Goal: Information Seeking & Learning: Learn about a topic

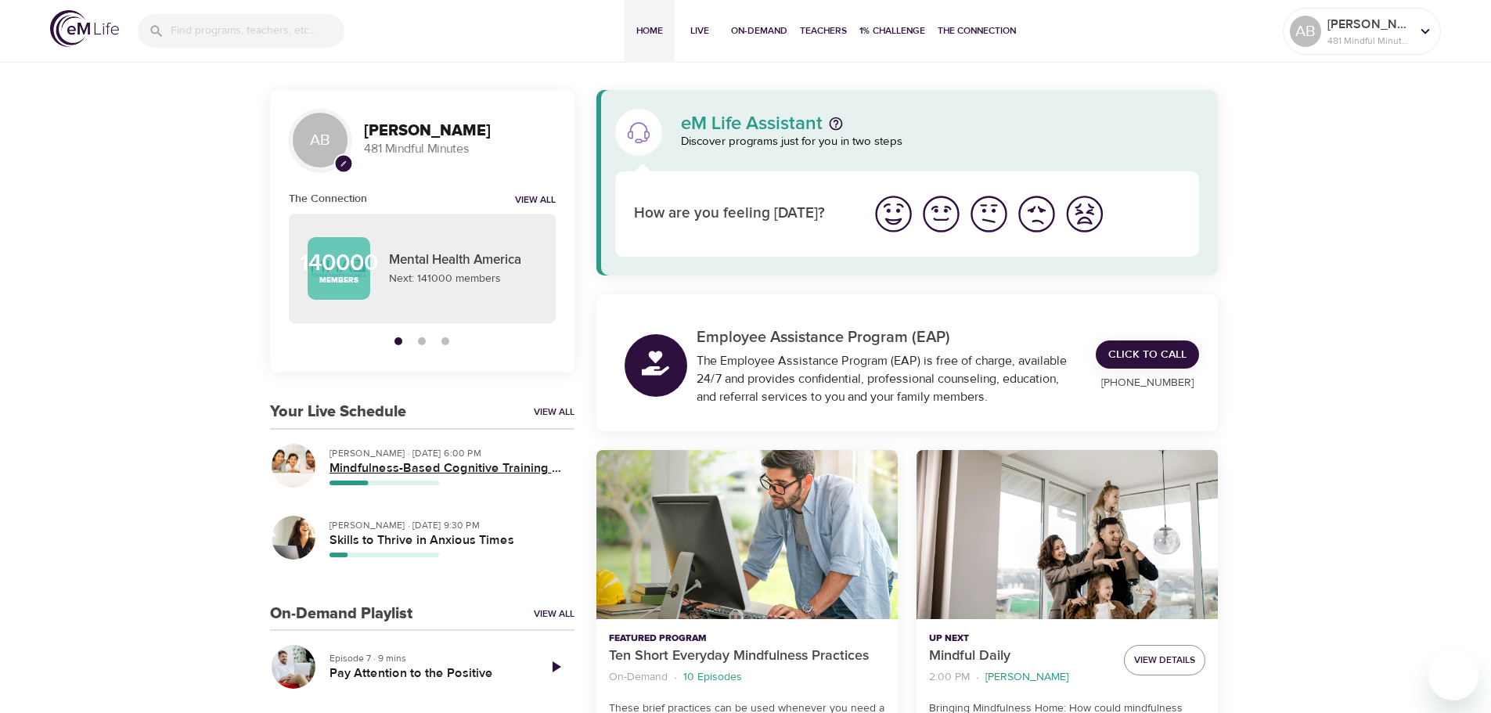
click at [372, 470] on h5 "Mindfulness-Based Cognitive Training (MBCT)" at bounding box center [445, 468] width 232 height 16
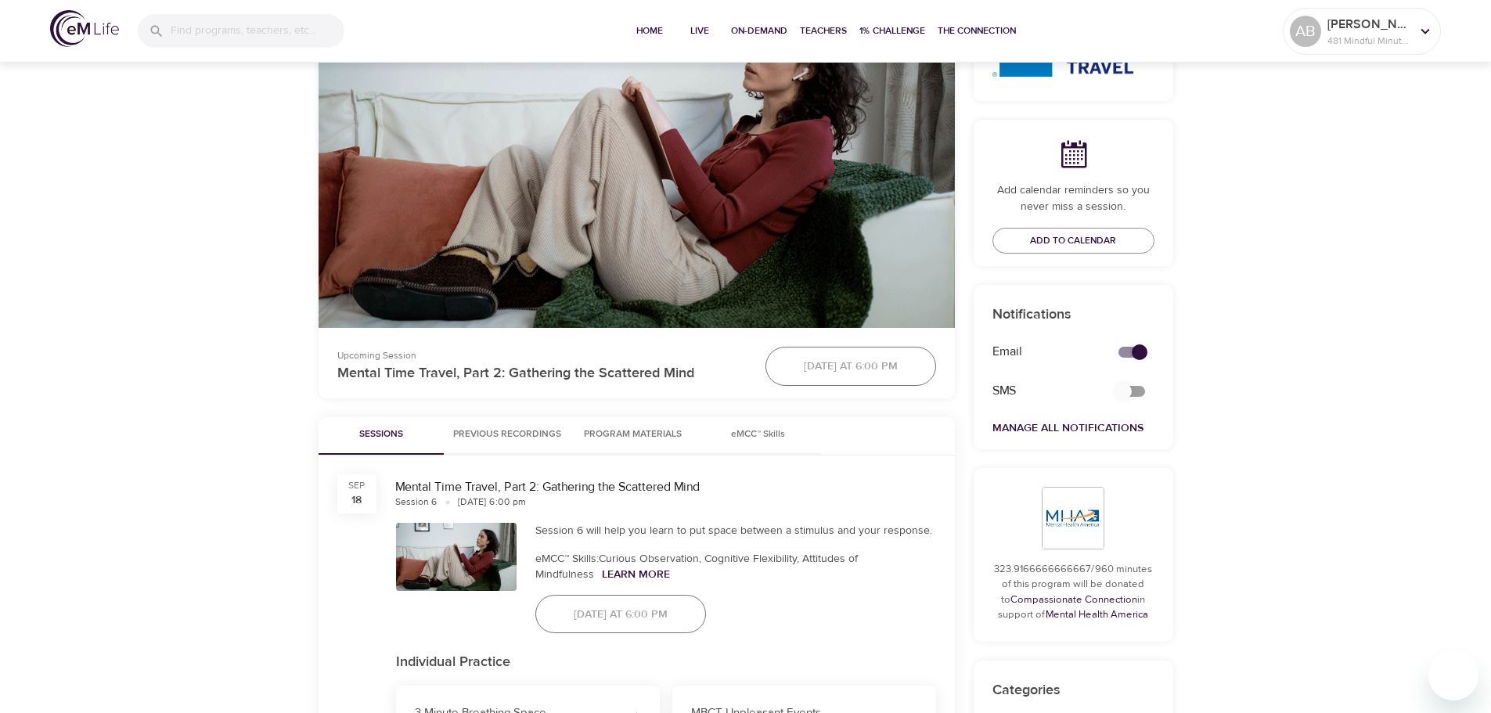
scroll to position [470, 0]
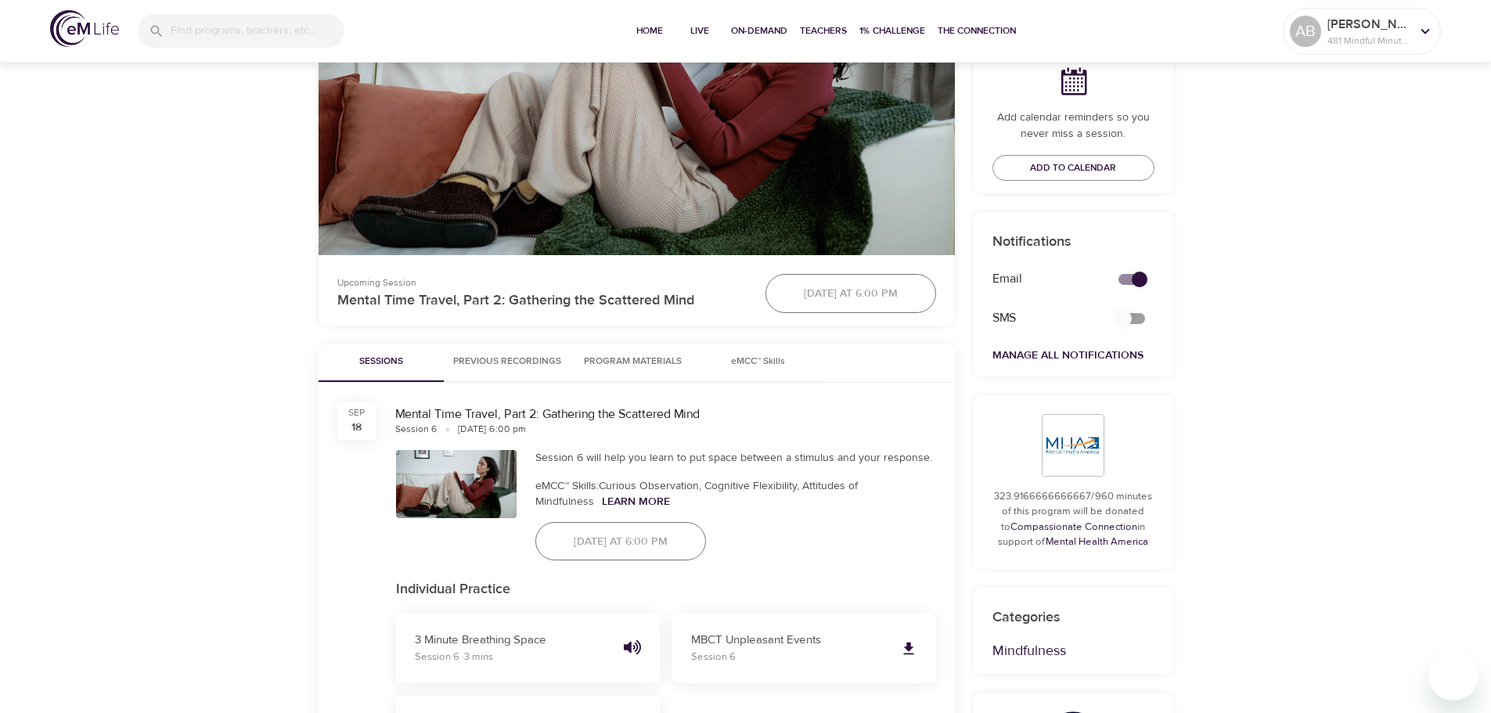
click at [638, 367] on span "Program Materials" at bounding box center [633, 362] width 106 height 16
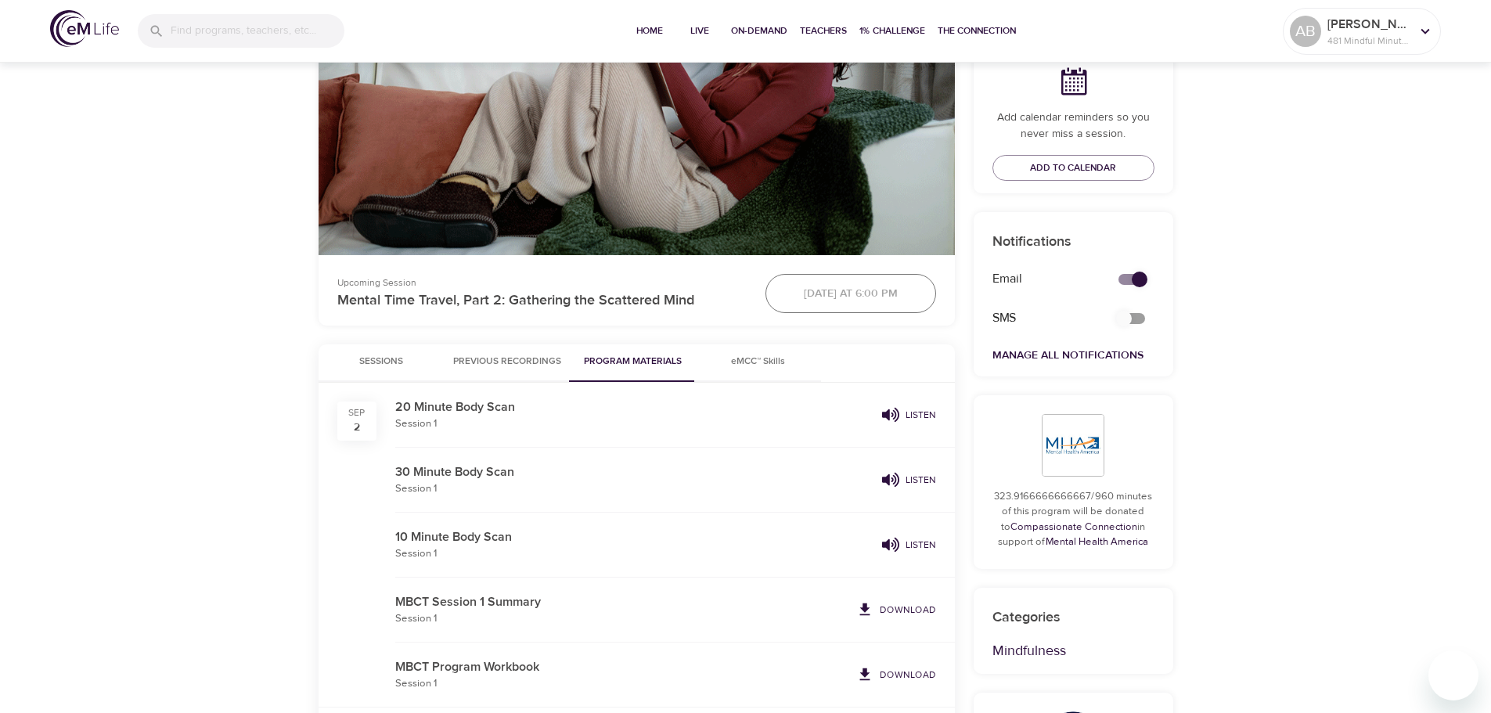
click at [512, 359] on span "Previous Recordings" at bounding box center [507, 362] width 108 height 16
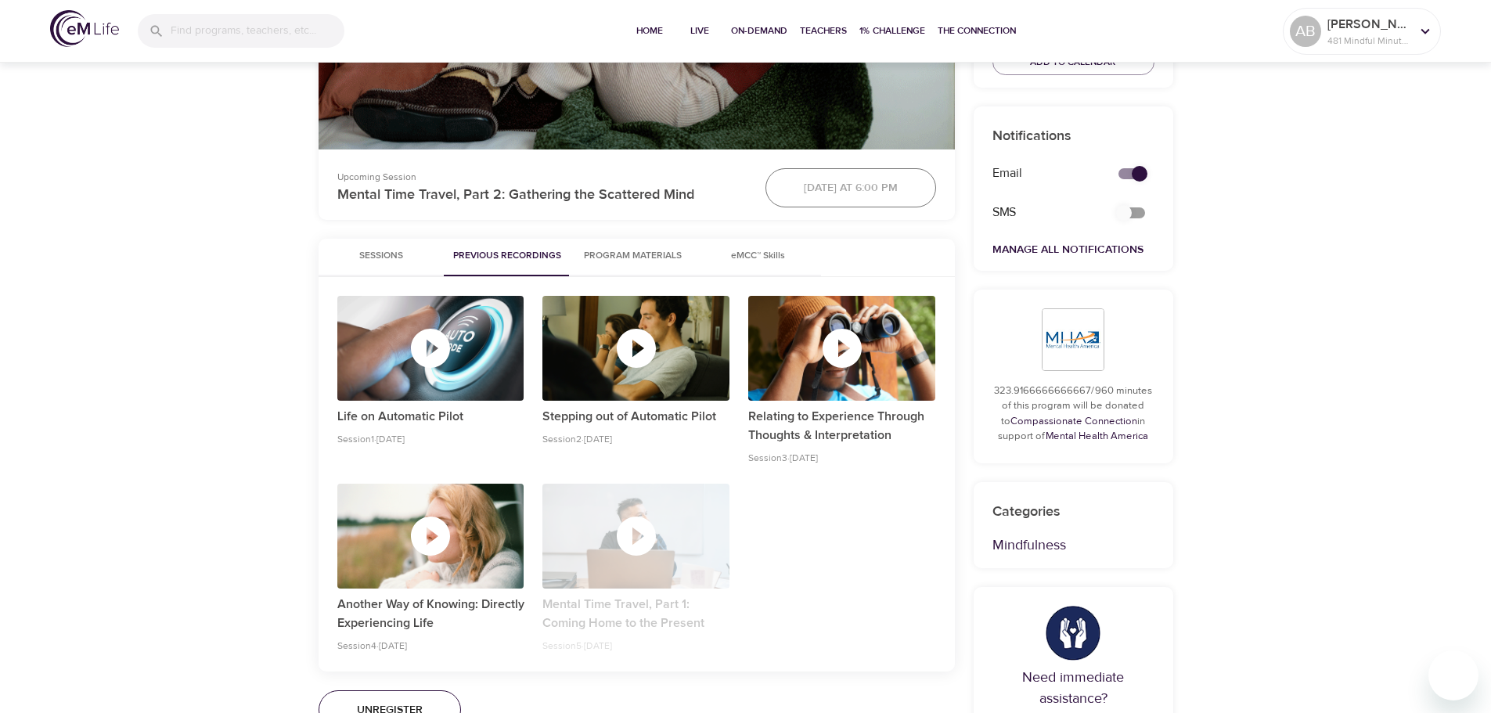
scroll to position [548, 0]
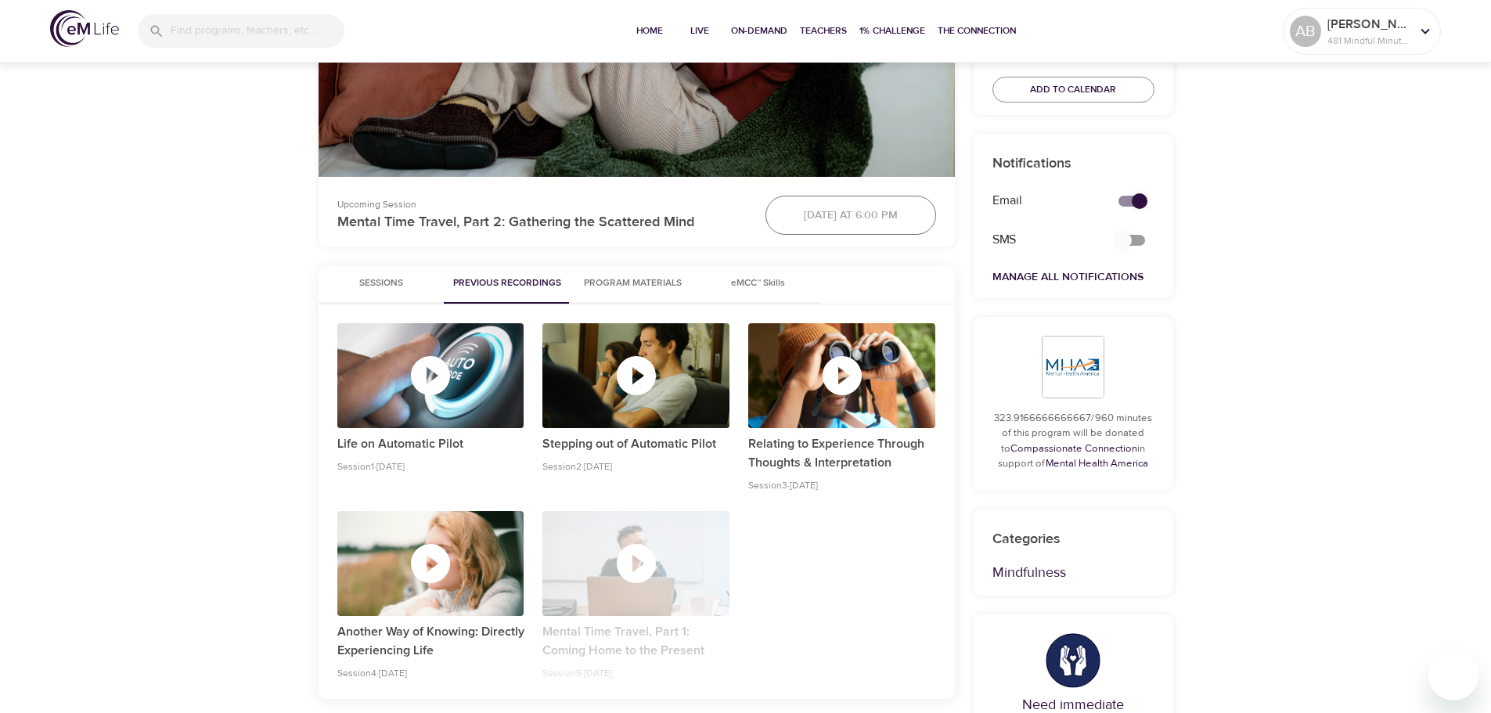
click at [356, 272] on button "Sessions" at bounding box center [380, 285] width 125 height 38
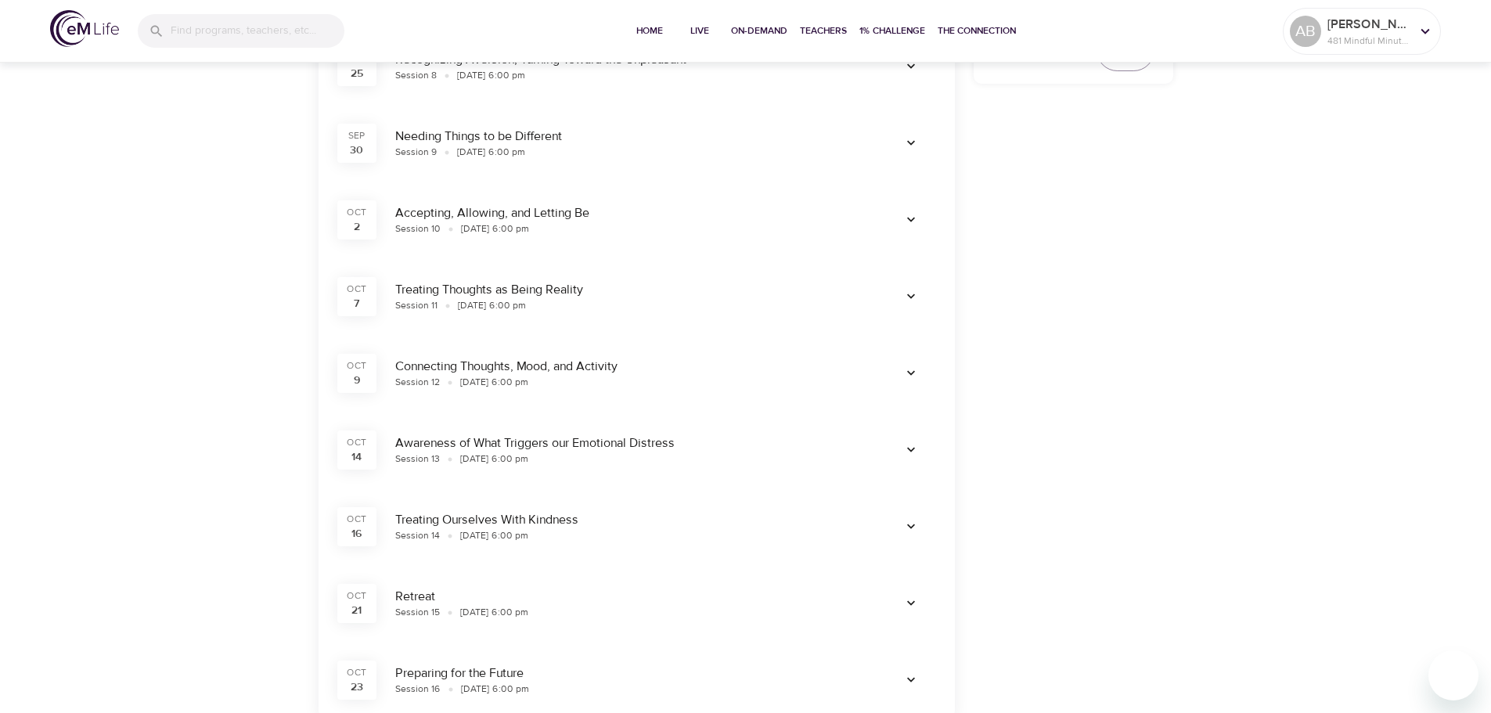
scroll to position [1330, 0]
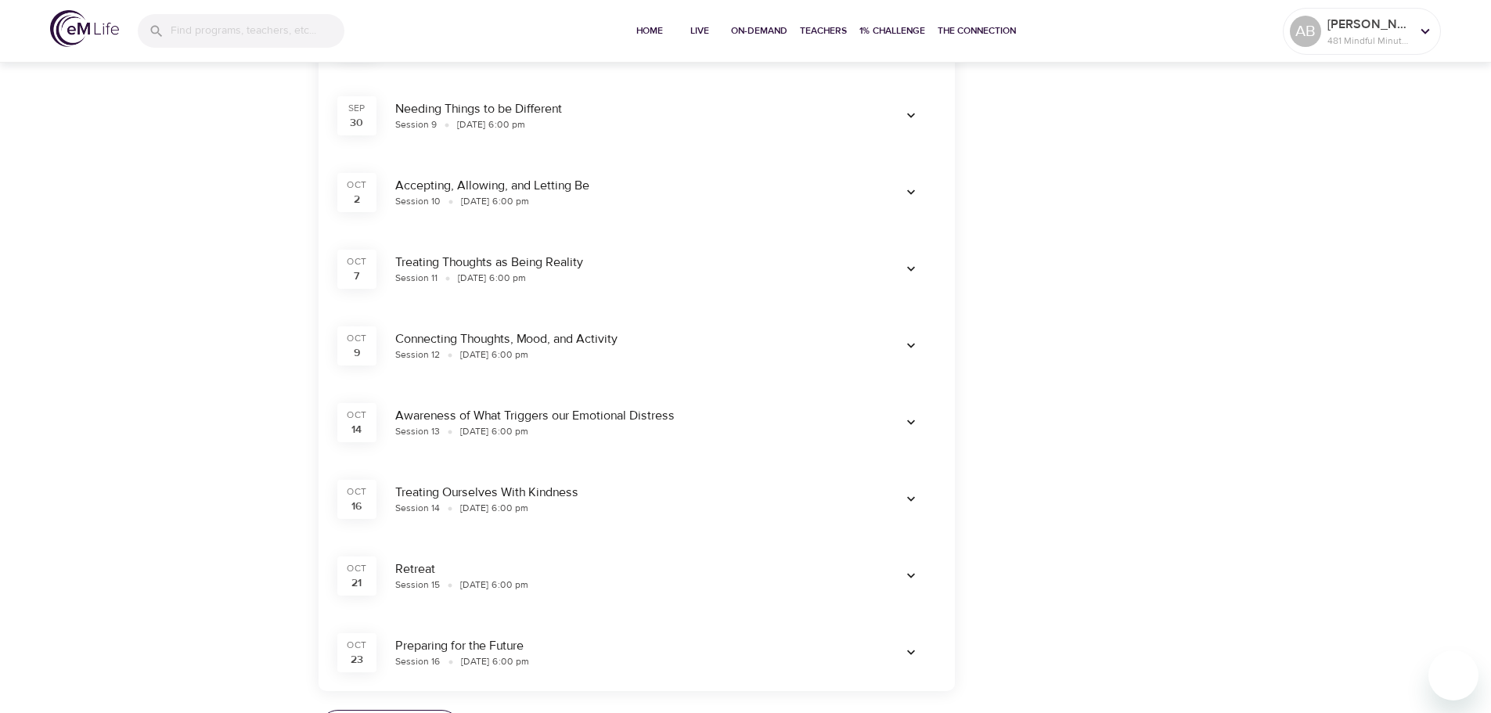
click at [913, 572] on icon "button" at bounding box center [911, 576] width 16 height 16
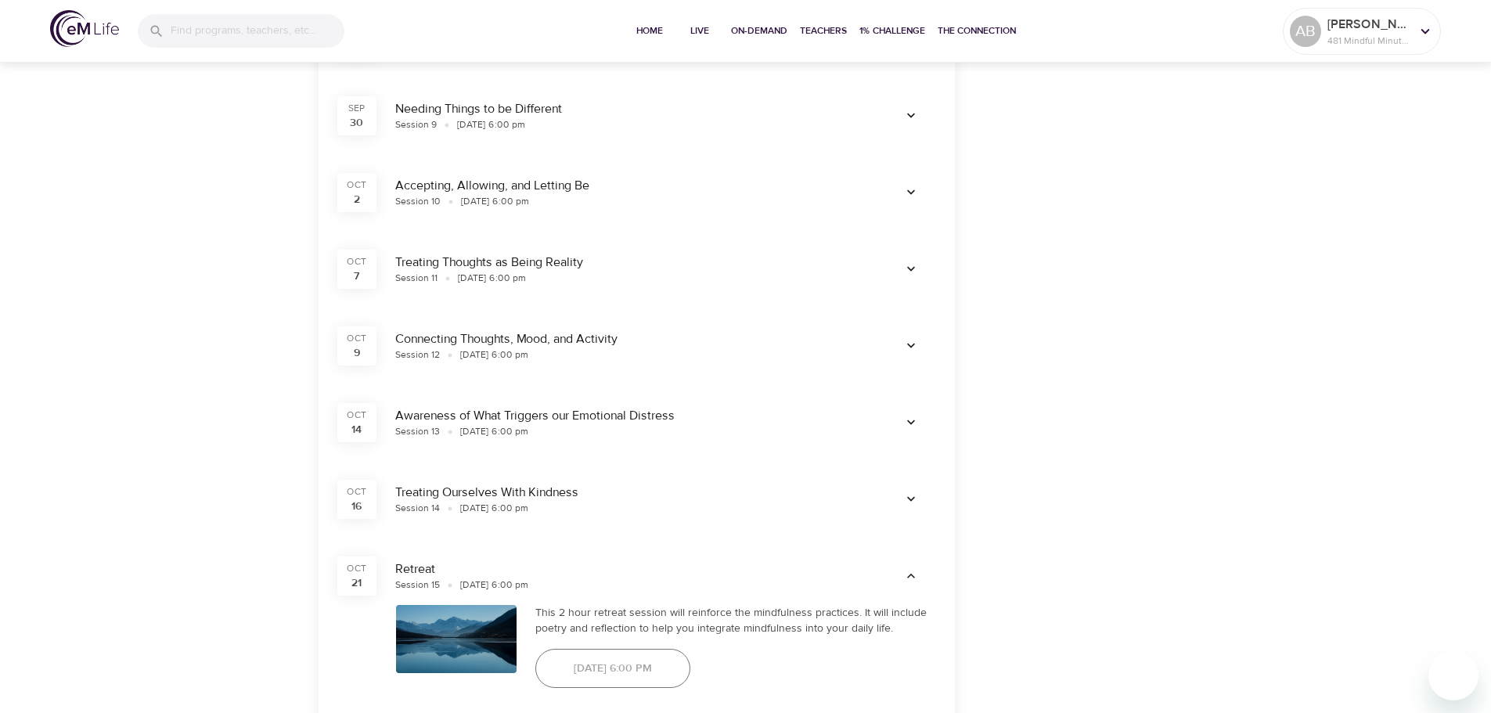
click at [913, 571] on icon "button" at bounding box center [911, 576] width 16 height 16
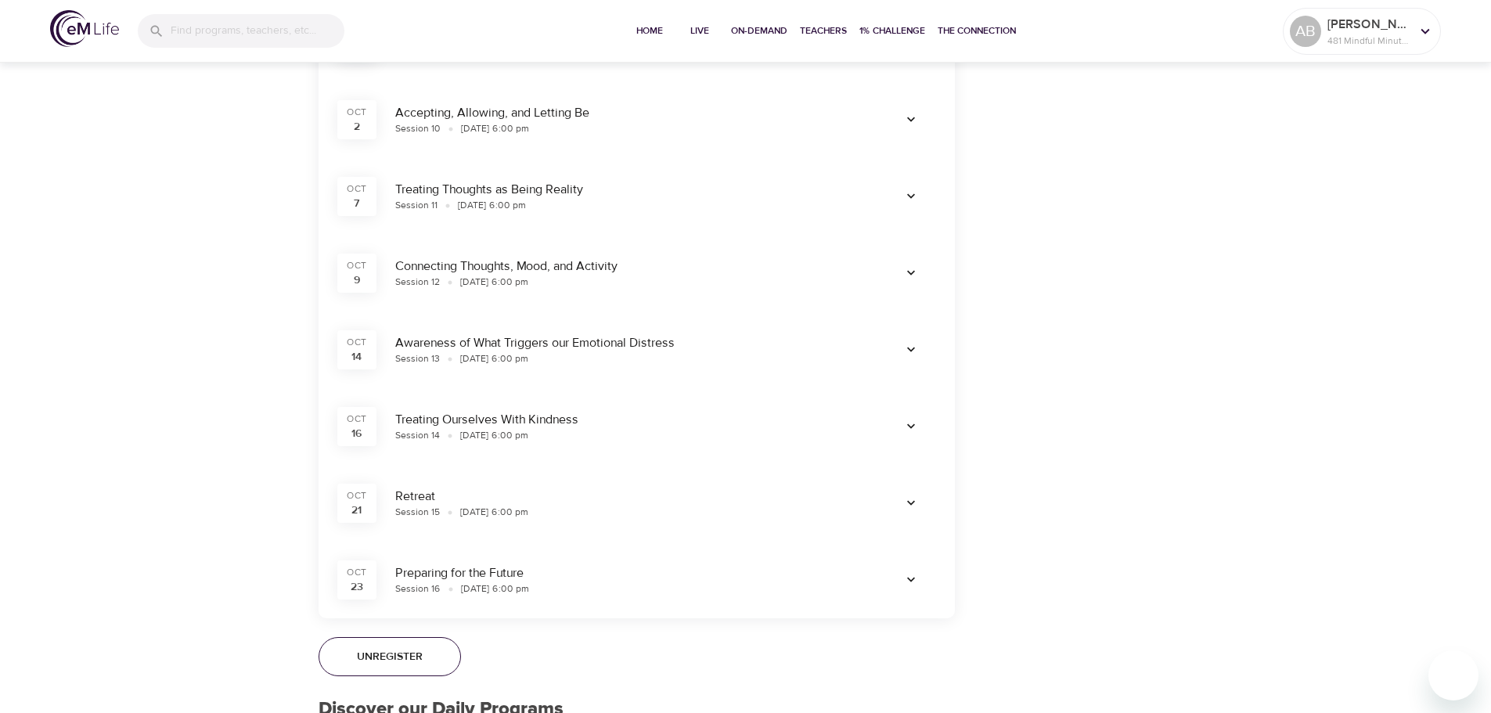
scroll to position [1565, 0]
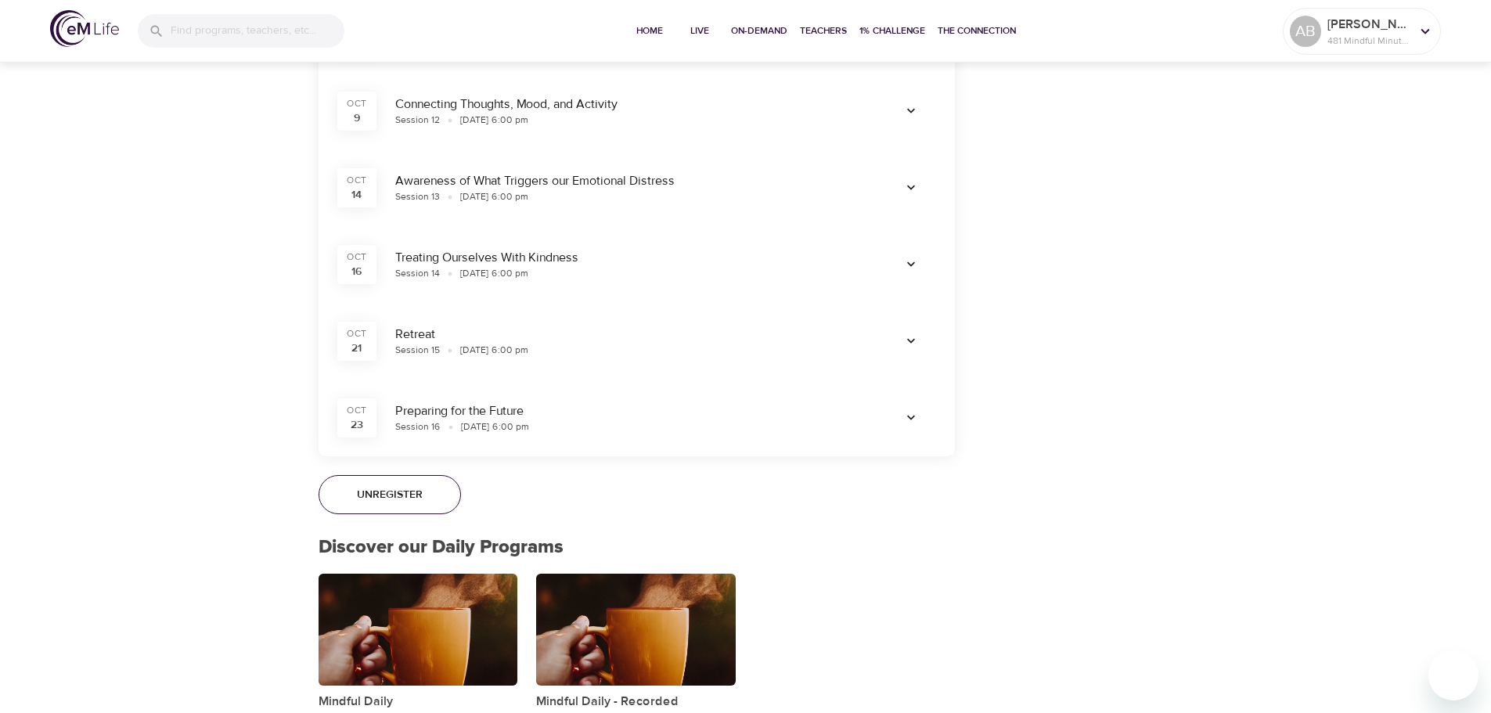
click at [917, 411] on icon "button" at bounding box center [911, 418] width 16 height 16
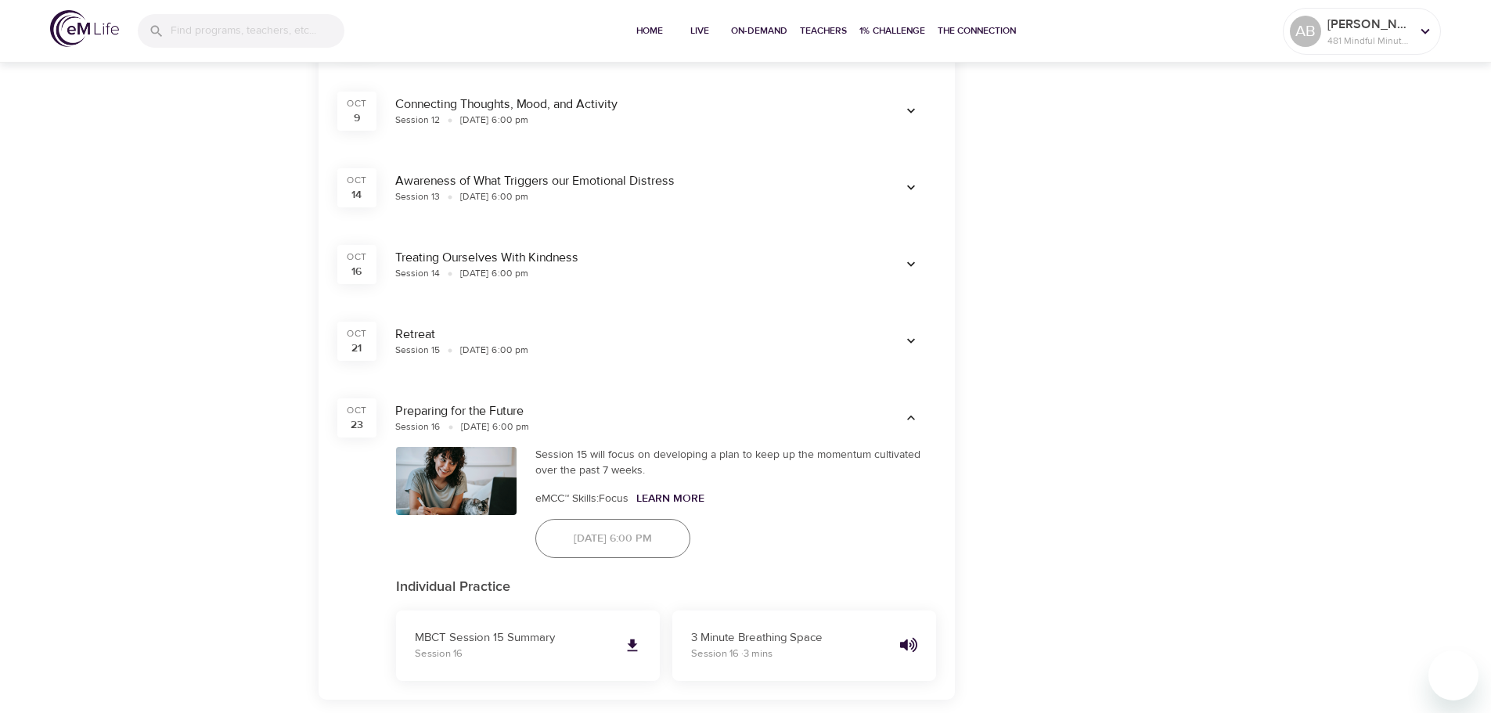
click at [917, 411] on icon "button" at bounding box center [911, 418] width 16 height 16
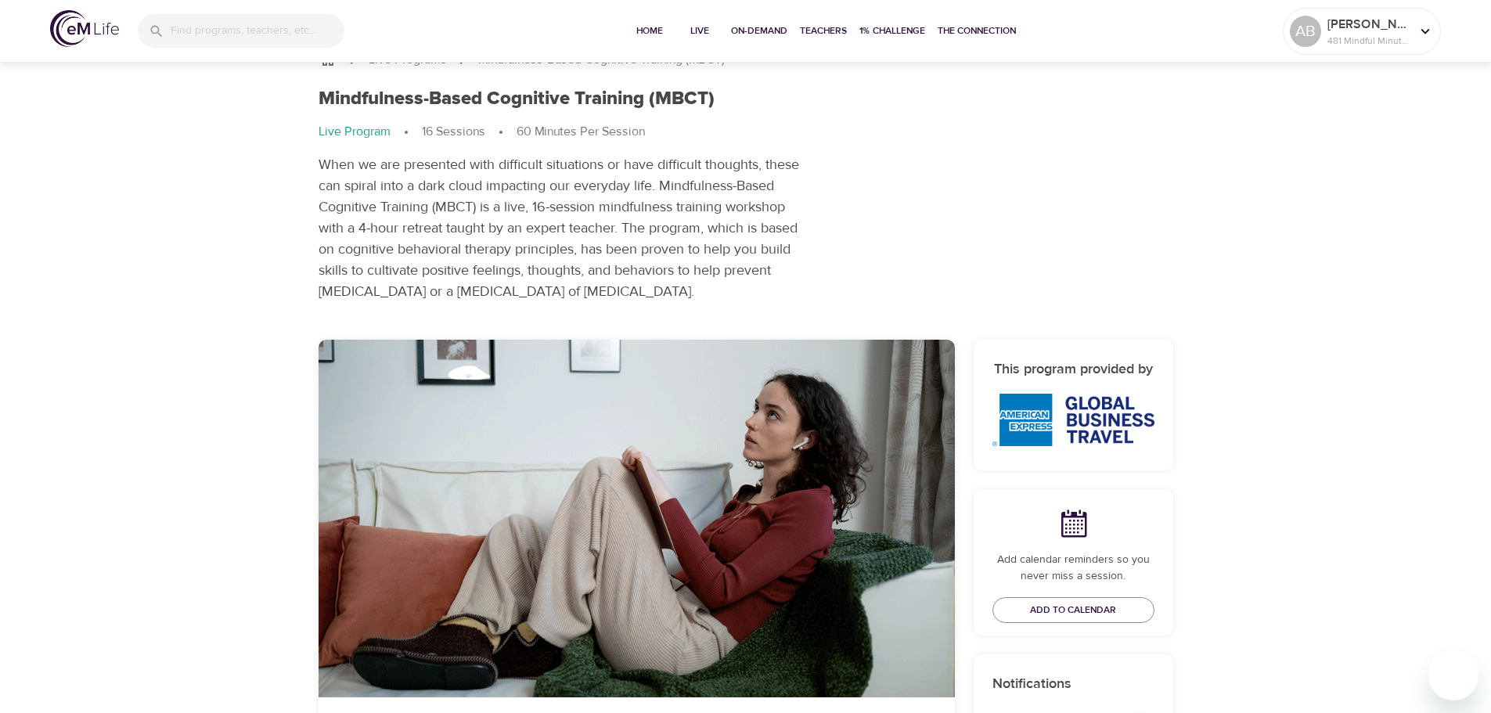
scroll to position [0, 0]
